Goal: Check status: Check status

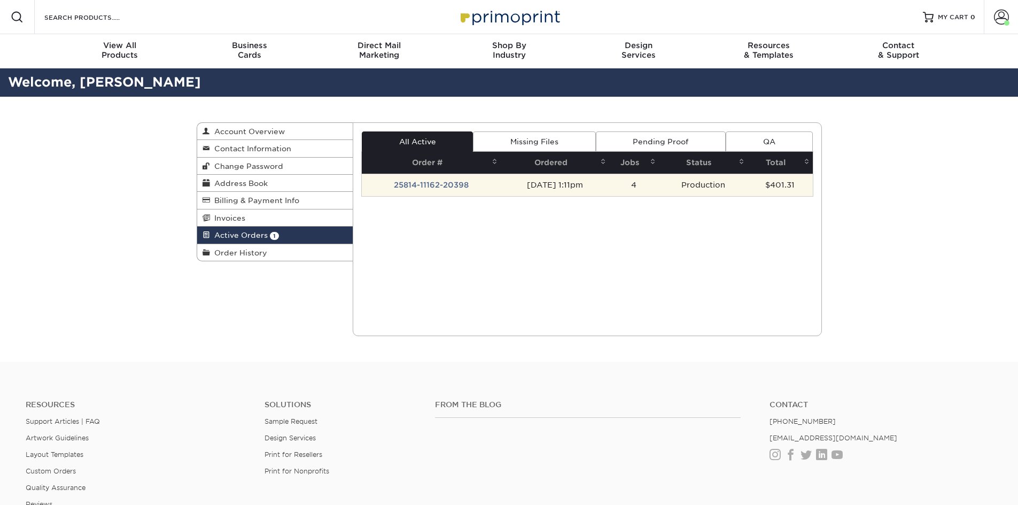
click at [434, 187] on td "25814-11162-20398" at bounding box center [431, 185] width 139 height 22
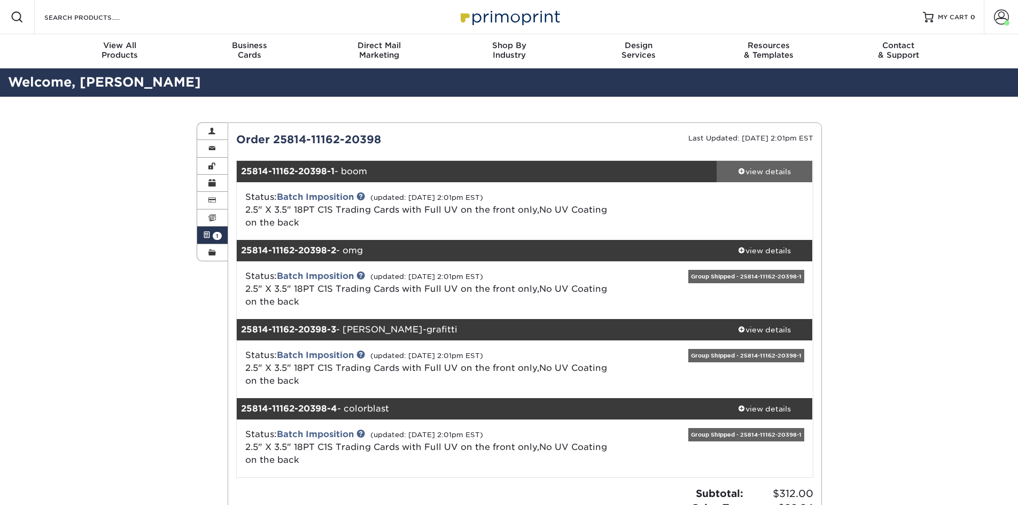
click at [775, 170] on div "view details" at bounding box center [765, 171] width 96 height 11
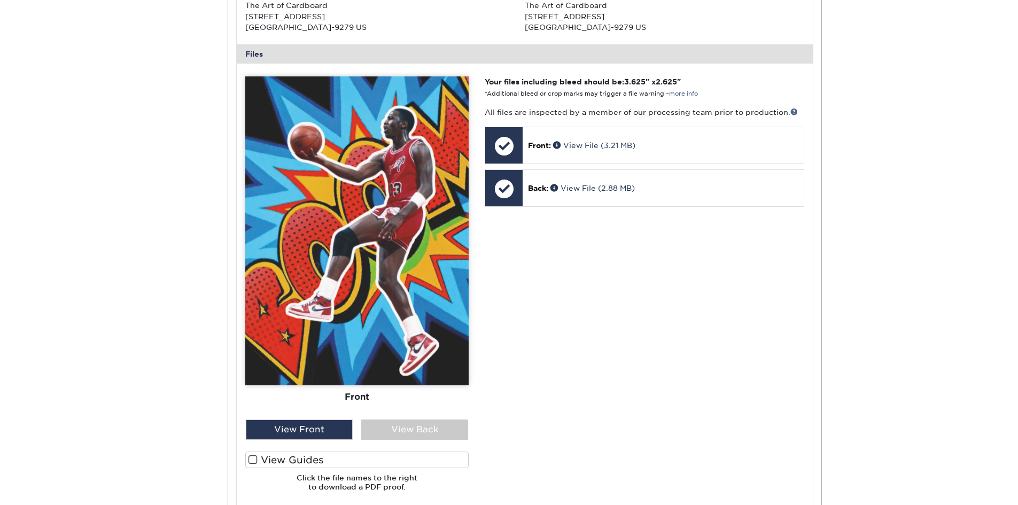
scroll to position [427, 0]
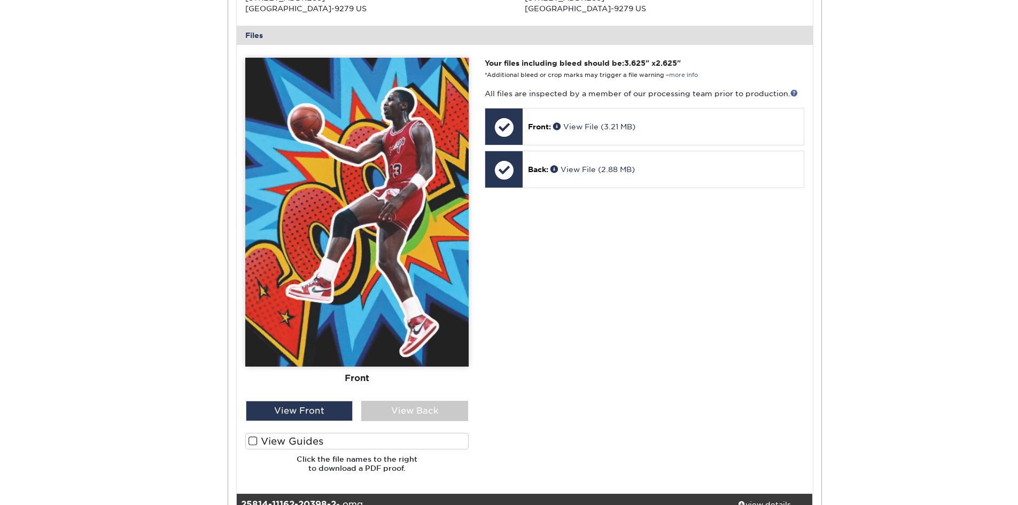
click at [258, 441] on label "View Guides" at bounding box center [356, 441] width 223 height 17
click at [0, 0] on input "View Guides" at bounding box center [0, 0] width 0 height 0
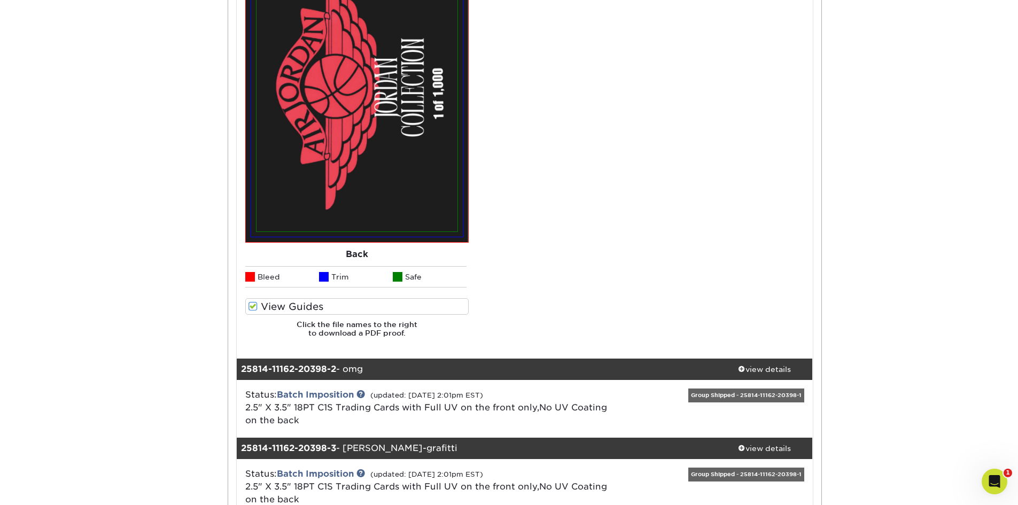
scroll to position [1069, 0]
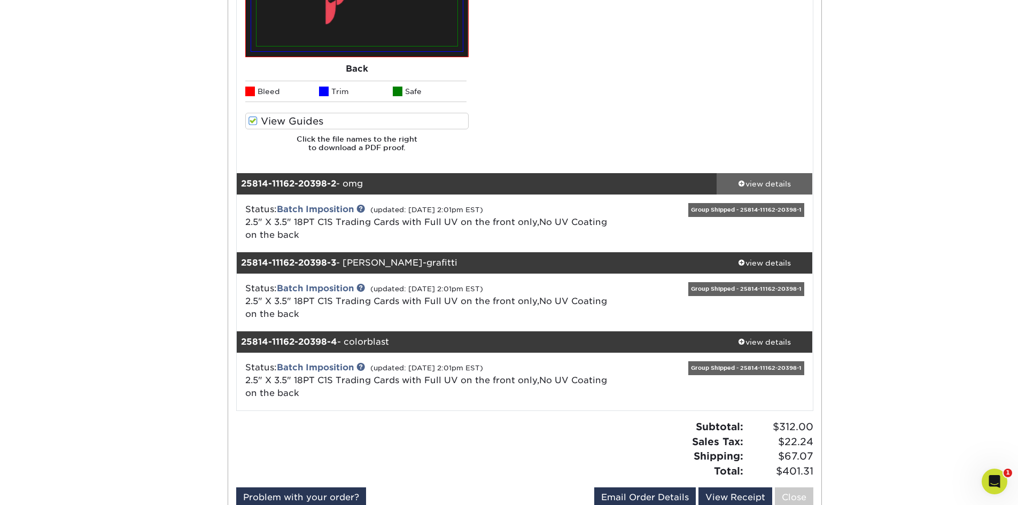
click at [765, 186] on div "view details" at bounding box center [765, 183] width 96 height 11
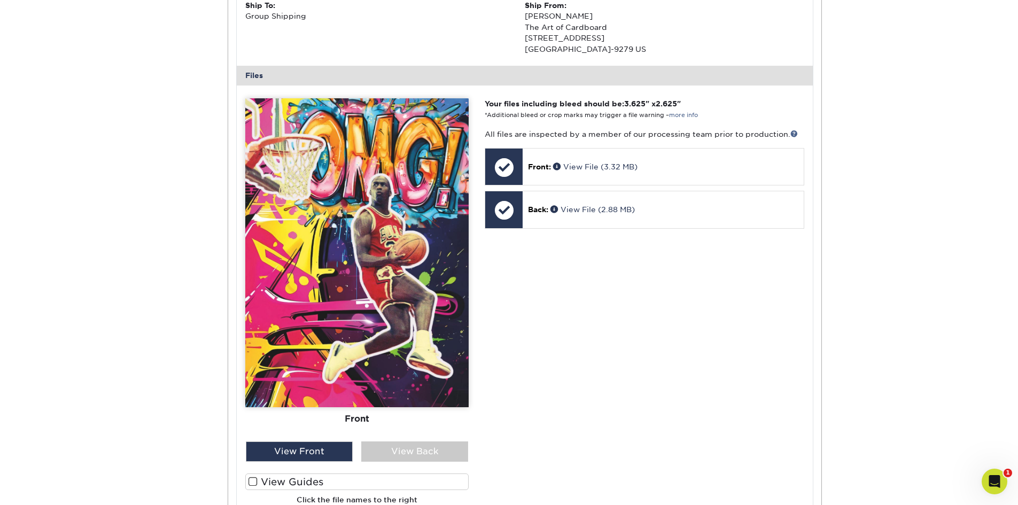
scroll to position [1550, 0]
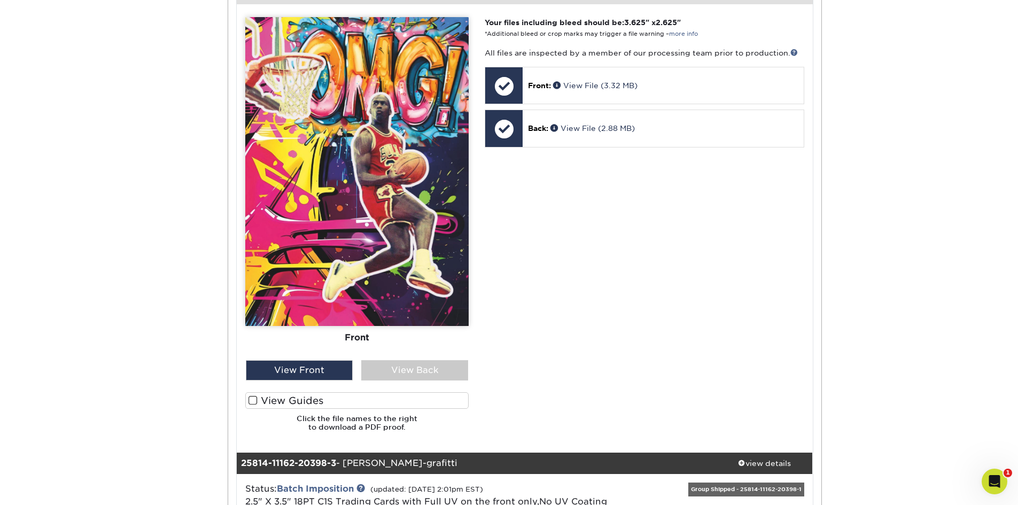
click at [254, 402] on span at bounding box center [252, 400] width 9 height 10
click at [0, 0] on input "View Guides" at bounding box center [0, 0] width 0 height 0
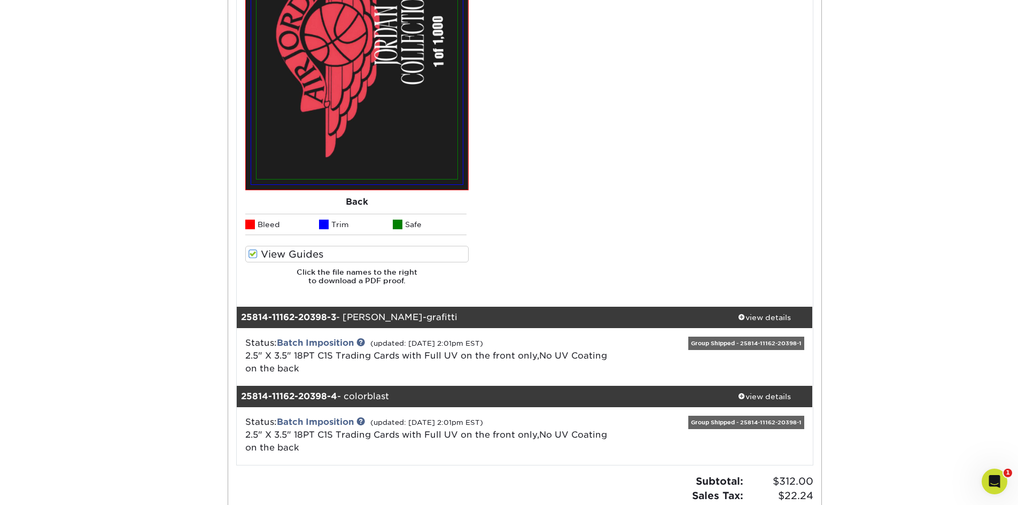
scroll to position [2031, 0]
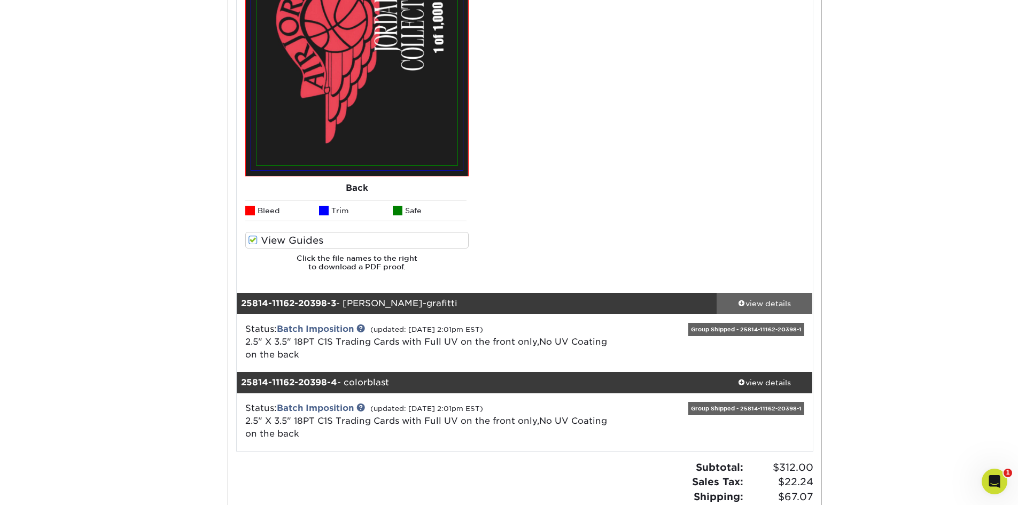
click at [773, 302] on div "view details" at bounding box center [765, 303] width 96 height 11
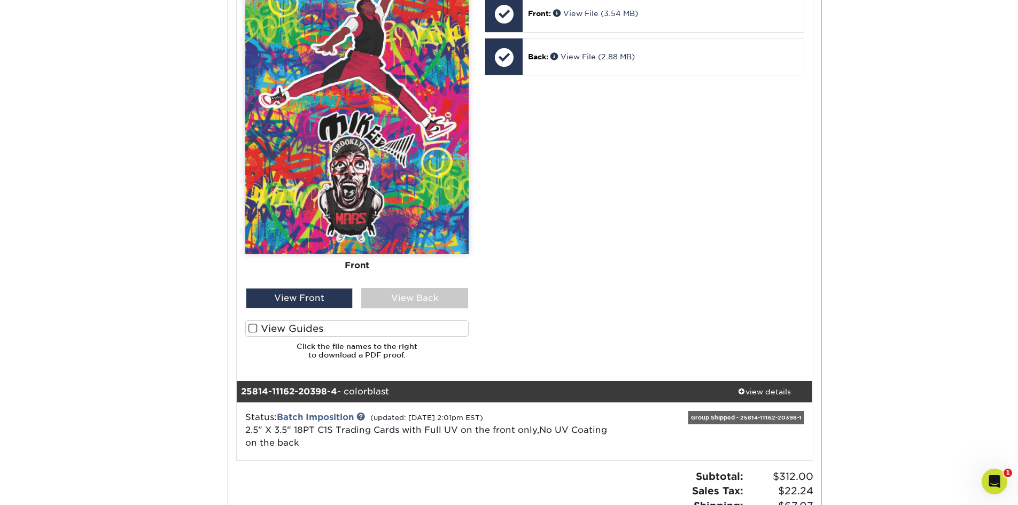
scroll to position [2779, 0]
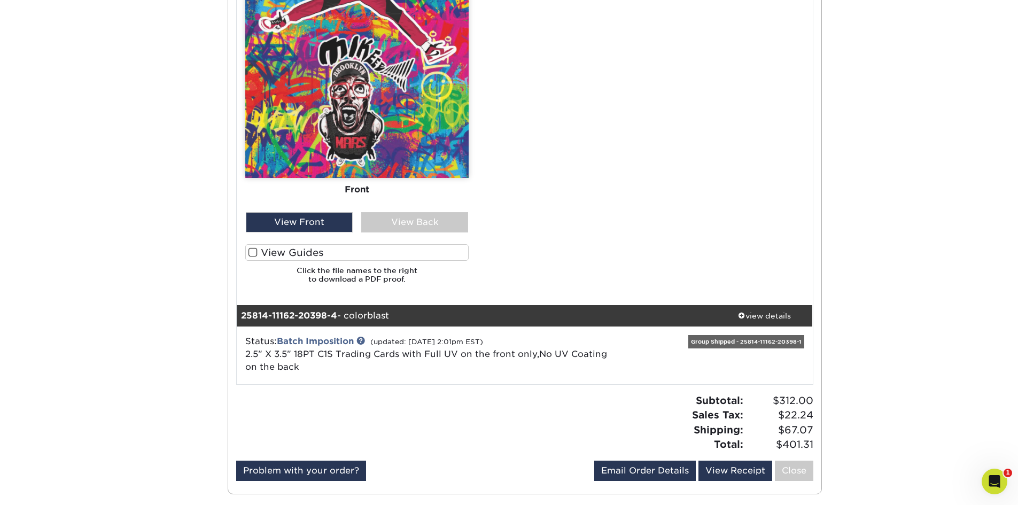
click at [252, 252] on span at bounding box center [252, 252] width 9 height 10
click at [0, 0] on input "View Guides" at bounding box center [0, 0] width 0 height 0
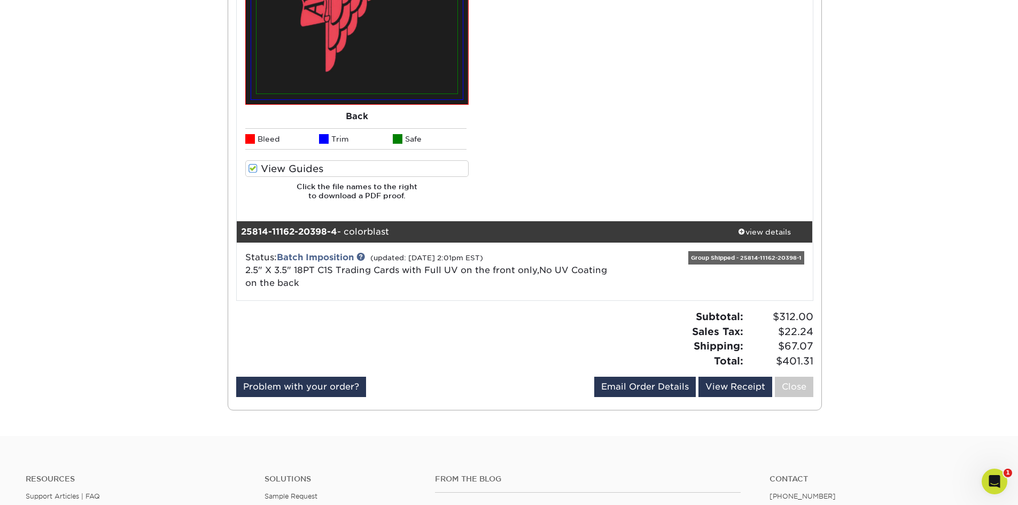
scroll to position [3313, 0]
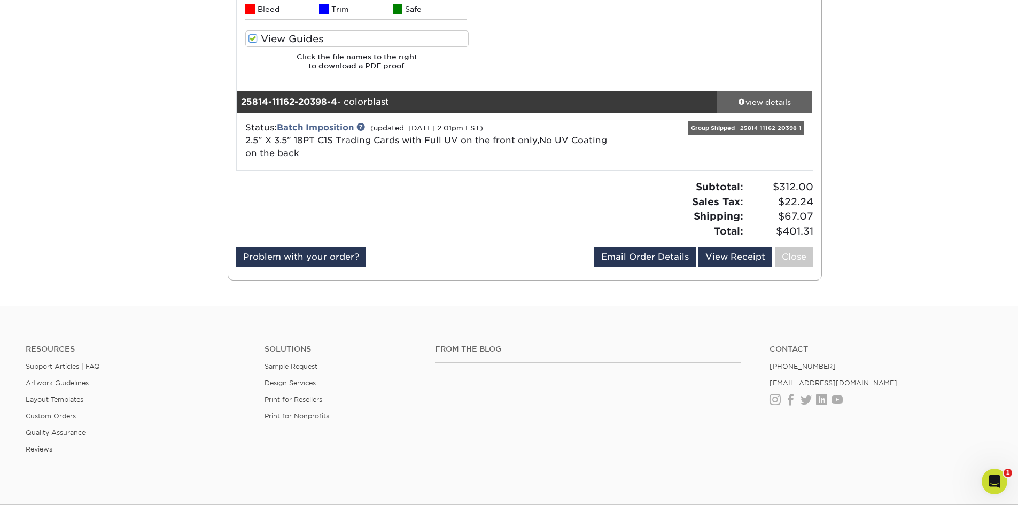
click at [781, 102] on div "view details" at bounding box center [765, 102] width 96 height 11
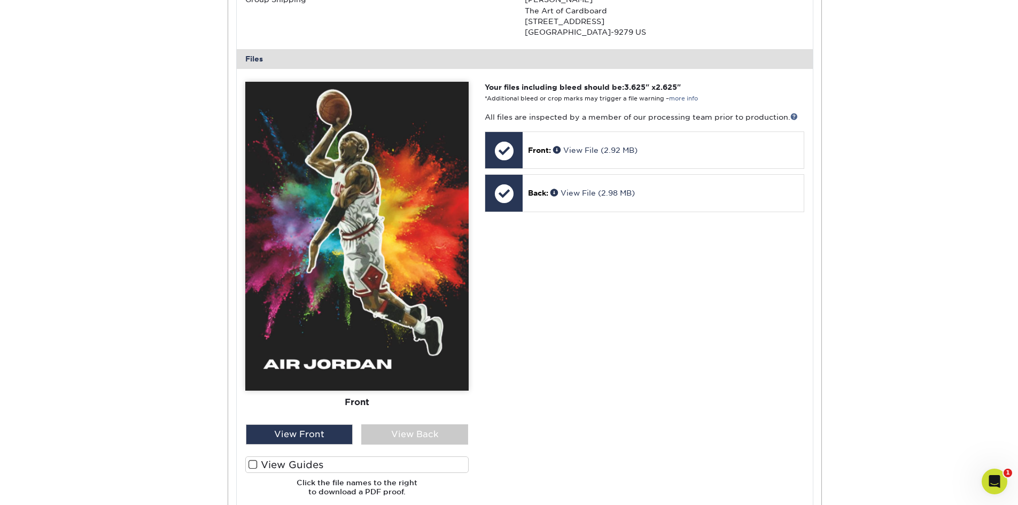
scroll to position [3847, 0]
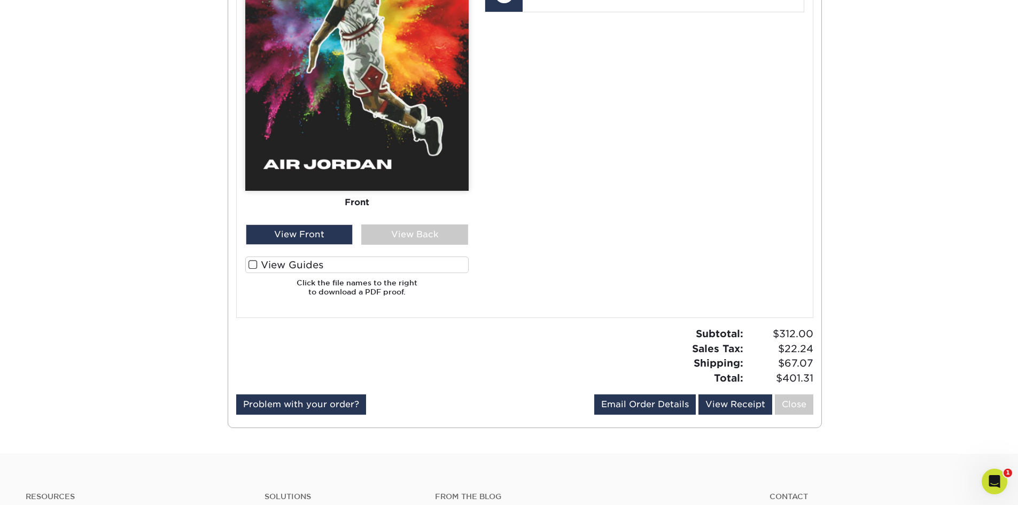
click at [247, 267] on label "View Guides" at bounding box center [356, 264] width 223 height 17
click at [0, 0] on input "View Guides" at bounding box center [0, 0] width 0 height 0
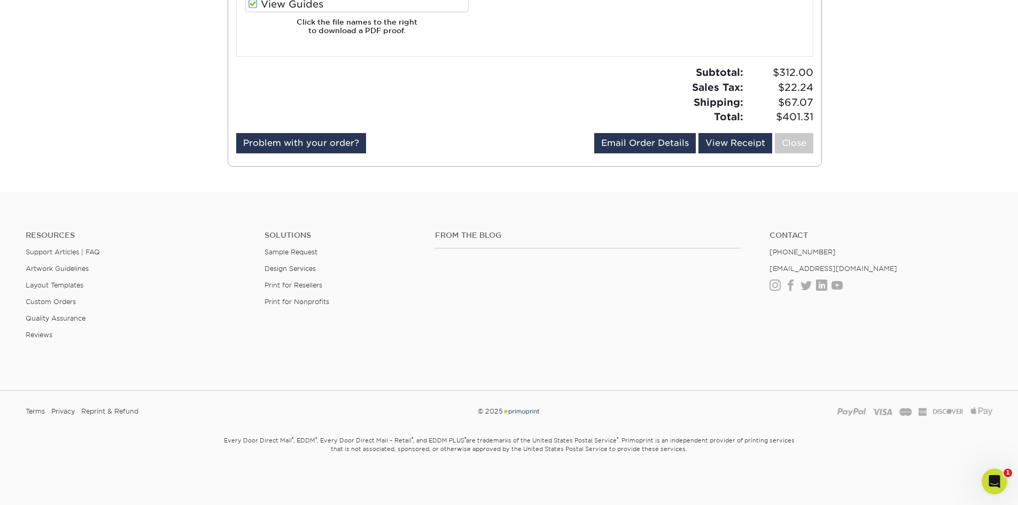
scroll to position [0, 0]
